Goal: Find specific page/section: Find specific page/section

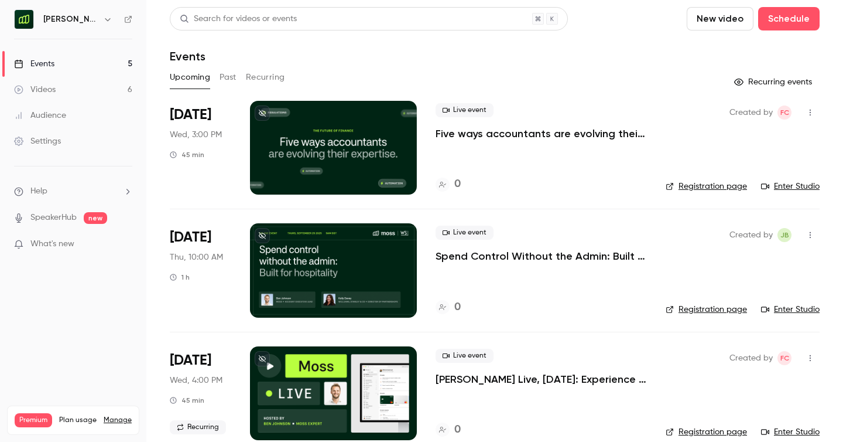
click at [228, 78] on button "Past" at bounding box center [228, 77] width 17 height 19
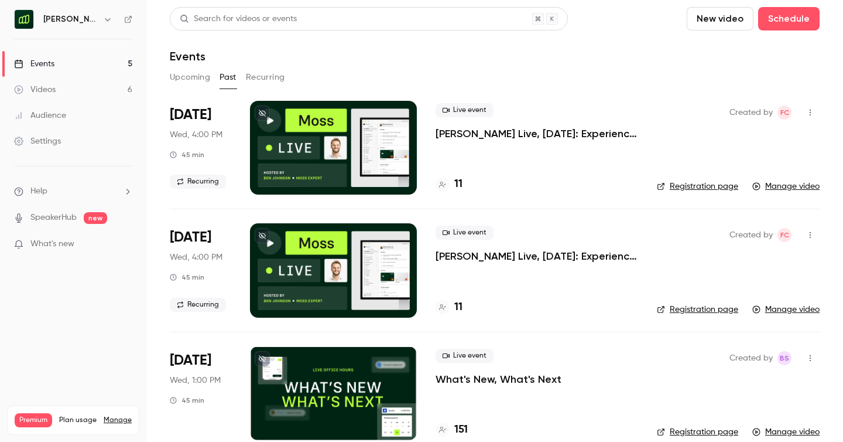
click at [457, 179] on h4 "11" at bounding box center [458, 184] width 8 height 16
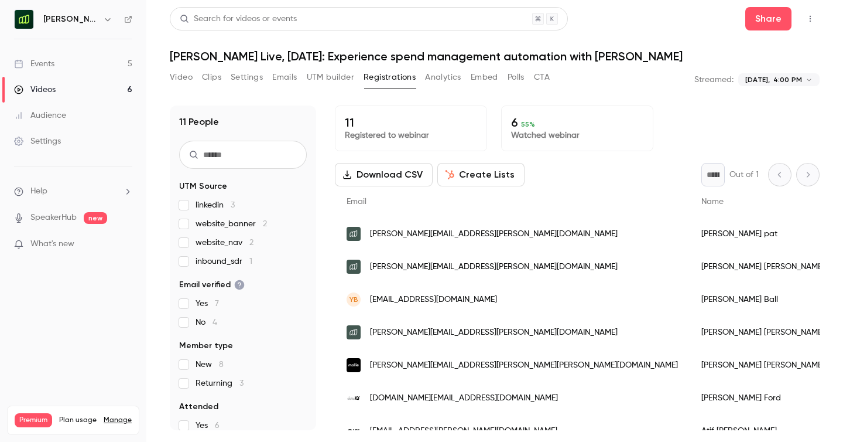
click at [50, 64] on div "Events" at bounding box center [34, 64] width 40 height 12
